Goal: Task Accomplishment & Management: Manage account settings

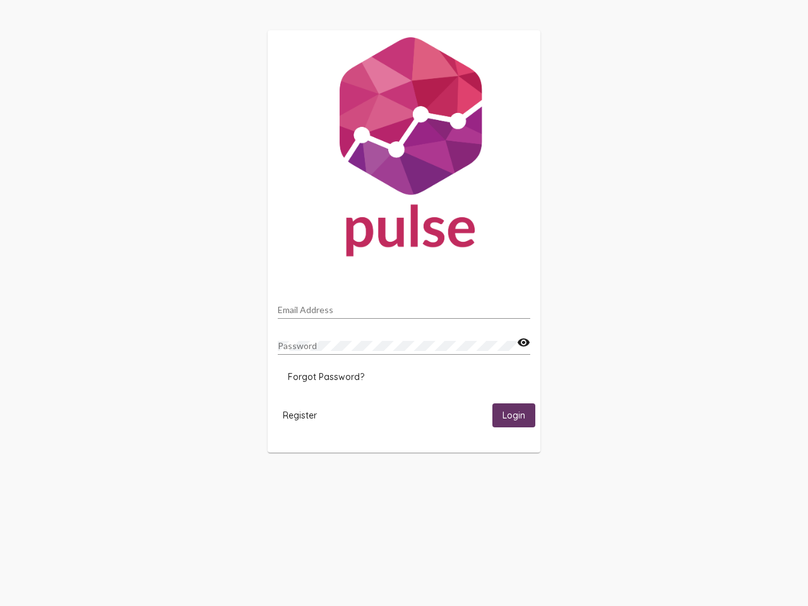
click at [404, 306] on input "Email Address" at bounding box center [404, 310] width 252 height 10
click at [523, 343] on mat-icon "visibility" at bounding box center [523, 342] width 13 height 15
click at [326, 377] on span "Forgot Password?" at bounding box center [326, 376] width 76 height 11
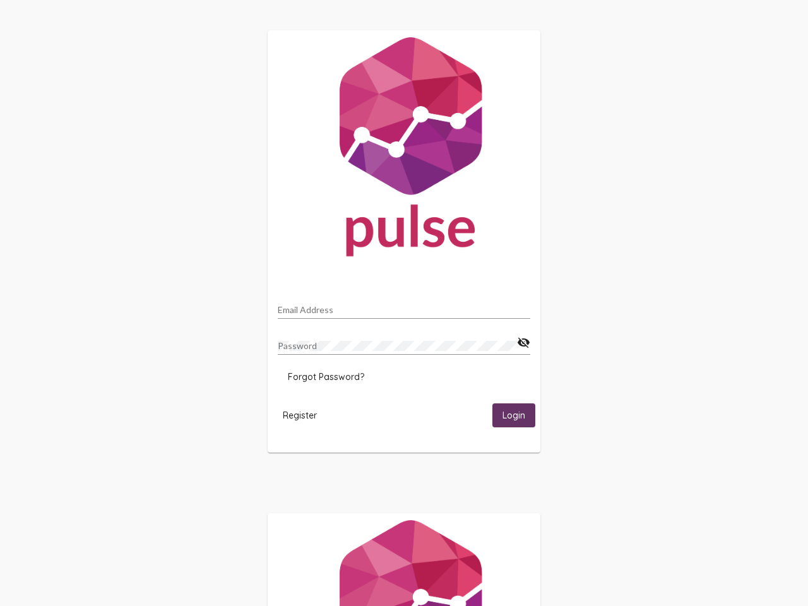
click at [300, 415] on span "Register" at bounding box center [300, 415] width 34 height 11
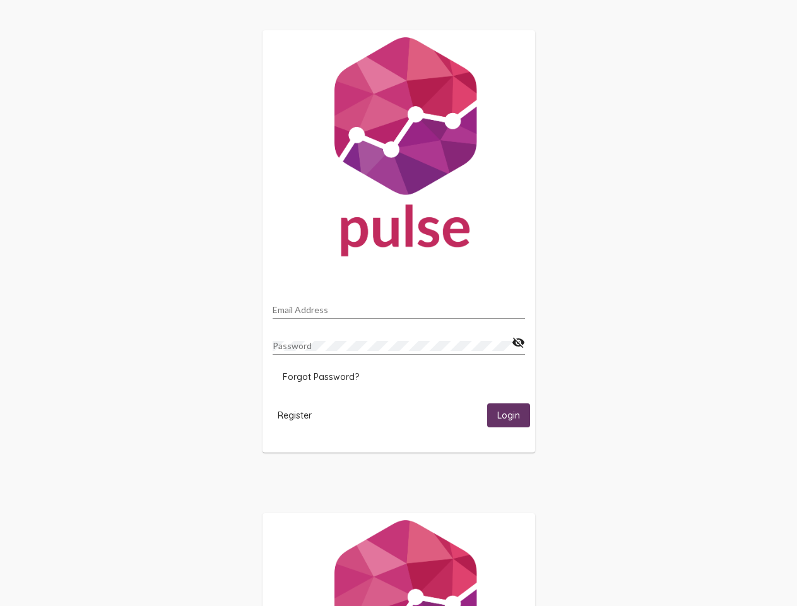
click at [514, 415] on span "Login" at bounding box center [508, 415] width 23 height 11
